Goal: Information Seeking & Learning: Find specific page/section

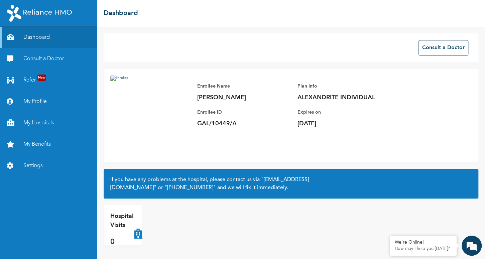
click at [29, 123] on link "My Hospitals" at bounding box center [48, 122] width 97 height 21
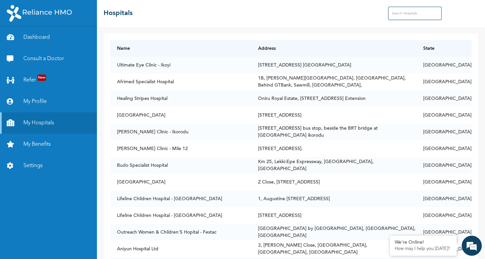
click at [426, 17] on input "text" at bounding box center [414, 13] width 53 height 13
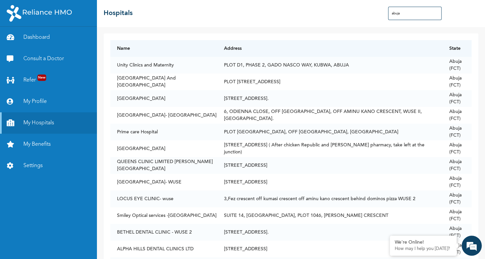
type input "abuja"
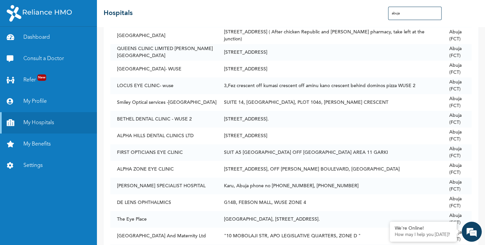
scroll to position [731, 0]
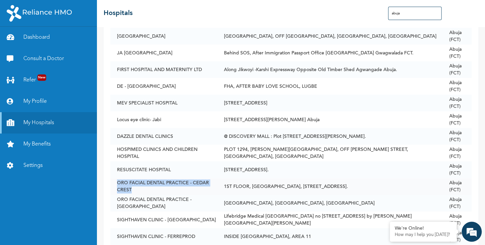
drag, startPoint x: 119, startPoint y: 184, endPoint x: 132, endPoint y: 192, distance: 15.8
click at [132, 192] on td "ORO FACIAL DENTAL PRACTICE - CEDAR CREST" at bounding box center [163, 186] width 107 height 17
copy td "ORO FACIAL DENTAL PRACTICE - CEDAR CREST"
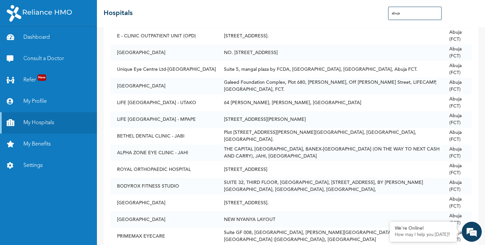
scroll to position [1450, 0]
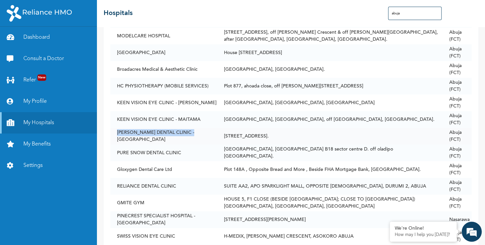
drag, startPoint x: 117, startPoint y: 136, endPoint x: 194, endPoint y: 133, distance: 76.9
click at [194, 133] on td "[PERSON_NAME] DENTAL CLINIC - [GEOGRAPHIC_DATA]" at bounding box center [163, 136] width 107 height 17
copy td "[PERSON_NAME] DENTAL CLINIC - [GEOGRAPHIC_DATA]"
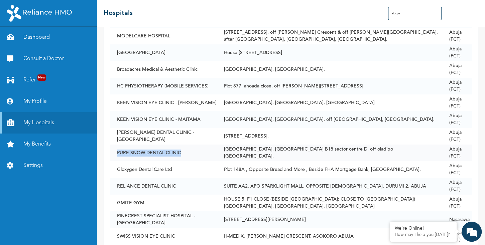
drag, startPoint x: 117, startPoint y: 152, endPoint x: 183, endPoint y: 153, distance: 65.2
click at [183, 153] on td "PURE SNOW DENTAL CLINIC" at bounding box center [163, 153] width 107 height 17
copy td "PURE SNOW DENTAL CLINIC"
drag, startPoint x: 118, startPoint y: 171, endPoint x: 180, endPoint y: 174, distance: 61.9
click at [180, 174] on td "Gloxygen Dental Care Ltd" at bounding box center [163, 169] width 107 height 17
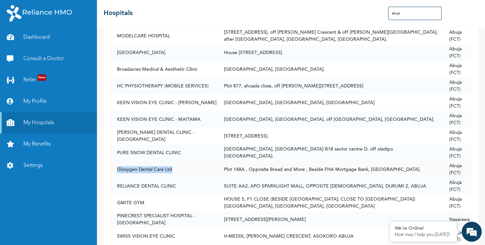
copy td "Gloxygen Dental Care Ltd"
drag, startPoint x: 118, startPoint y: 185, endPoint x: 181, endPoint y: 179, distance: 63.9
click at [181, 179] on td "RELIANCE DENTAL CLINIC" at bounding box center [163, 186] width 107 height 17
copy td "RELIANCE DENTAL CLINIC"
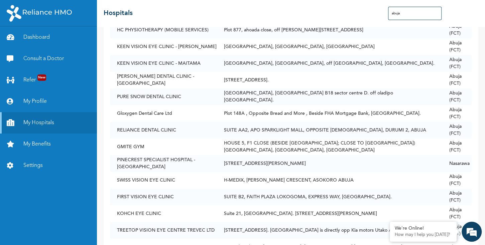
scroll to position [2269, 0]
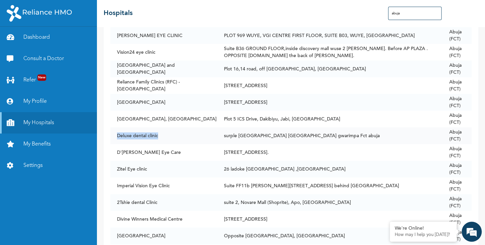
drag, startPoint x: 116, startPoint y: 135, endPoint x: 157, endPoint y: 135, distance: 41.5
click at [157, 135] on td "Deluxe dental clinic" at bounding box center [163, 136] width 107 height 17
copy td "Deluxe dental clinic"
drag, startPoint x: 117, startPoint y: 205, endPoint x: 173, endPoint y: 201, distance: 55.6
click at [173, 201] on td "2Tshie dental Clinic" at bounding box center [163, 203] width 107 height 17
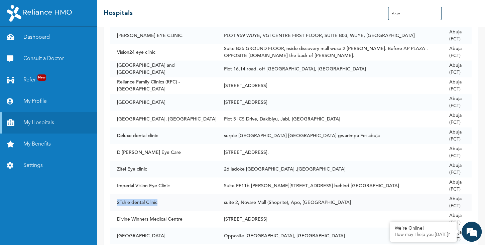
copy td "2Tshie dental Clinic"
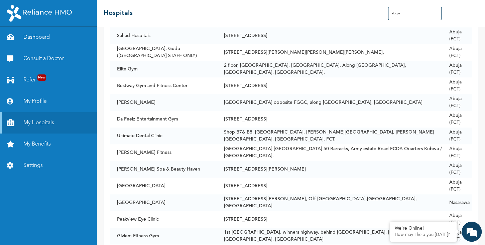
scroll to position [3389, 0]
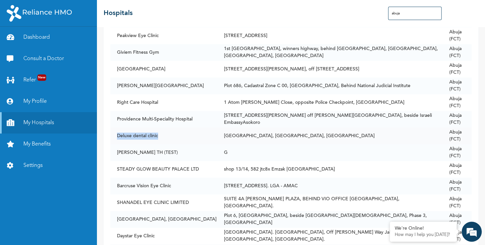
drag, startPoint x: 118, startPoint y: 135, endPoint x: 163, endPoint y: 134, distance: 45.1
click at [163, 134] on td "Deluxe dental clinic" at bounding box center [163, 136] width 107 height 17
copy td "Deluxe dental clinic"
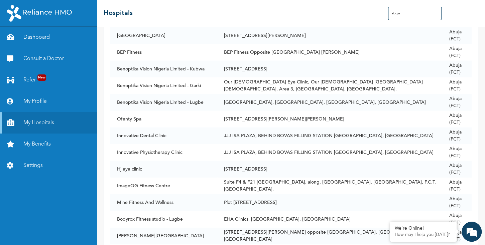
scroll to position [4041, 0]
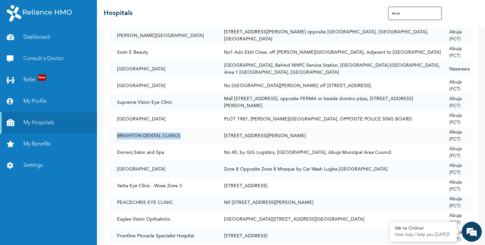
copy td "BRIGHTON DENTAL CLINICS"
drag, startPoint x: 117, startPoint y: 135, endPoint x: 187, endPoint y: 134, distance: 69.9
click at [187, 134] on td "BRIGHTON DENTAL CLINICS" at bounding box center [163, 136] width 107 height 17
click at [33, 148] on link "My Benefits" at bounding box center [48, 144] width 97 height 21
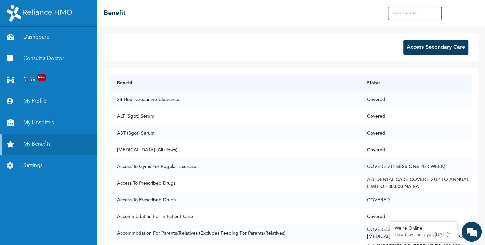
click at [401, 14] on input "text" at bounding box center [414, 13] width 53 height 13
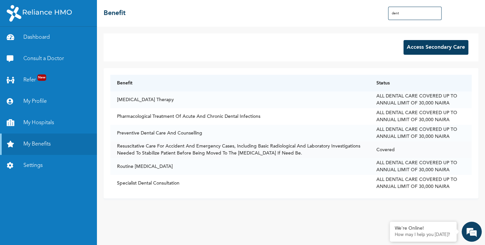
type input "dent"
click at [234, 152] on td "Resuscitative Care For Accident And Emergency Cases, Including Basic Radiologic…" at bounding box center [239, 150] width 259 height 17
click at [404, 11] on input "dent" at bounding box center [414, 13] width 53 height 13
